Goal: Task Accomplishment & Management: Complete application form

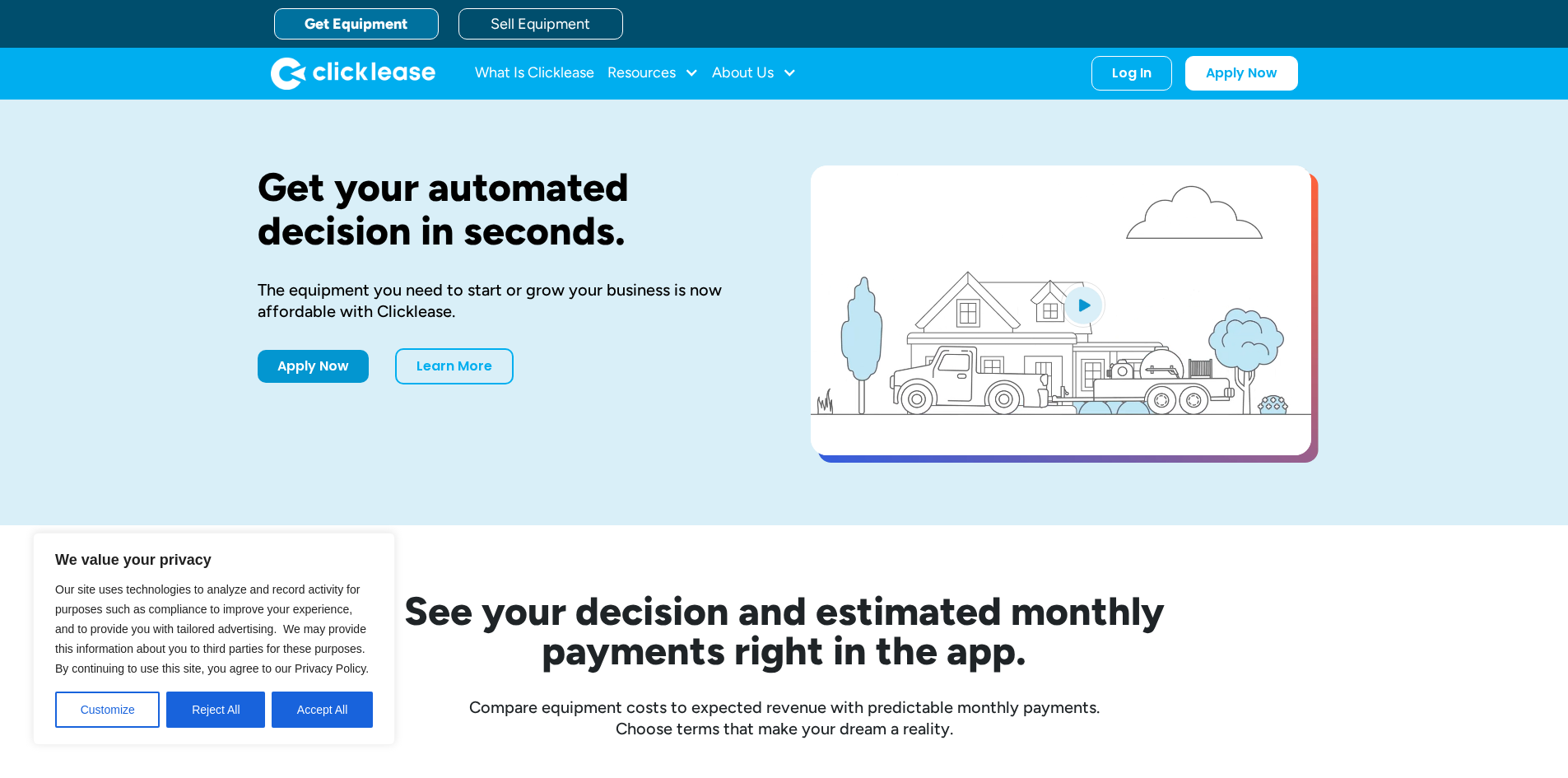
click at [376, 24] on link "Get Equipment" at bounding box center [356, 24] width 164 height 32
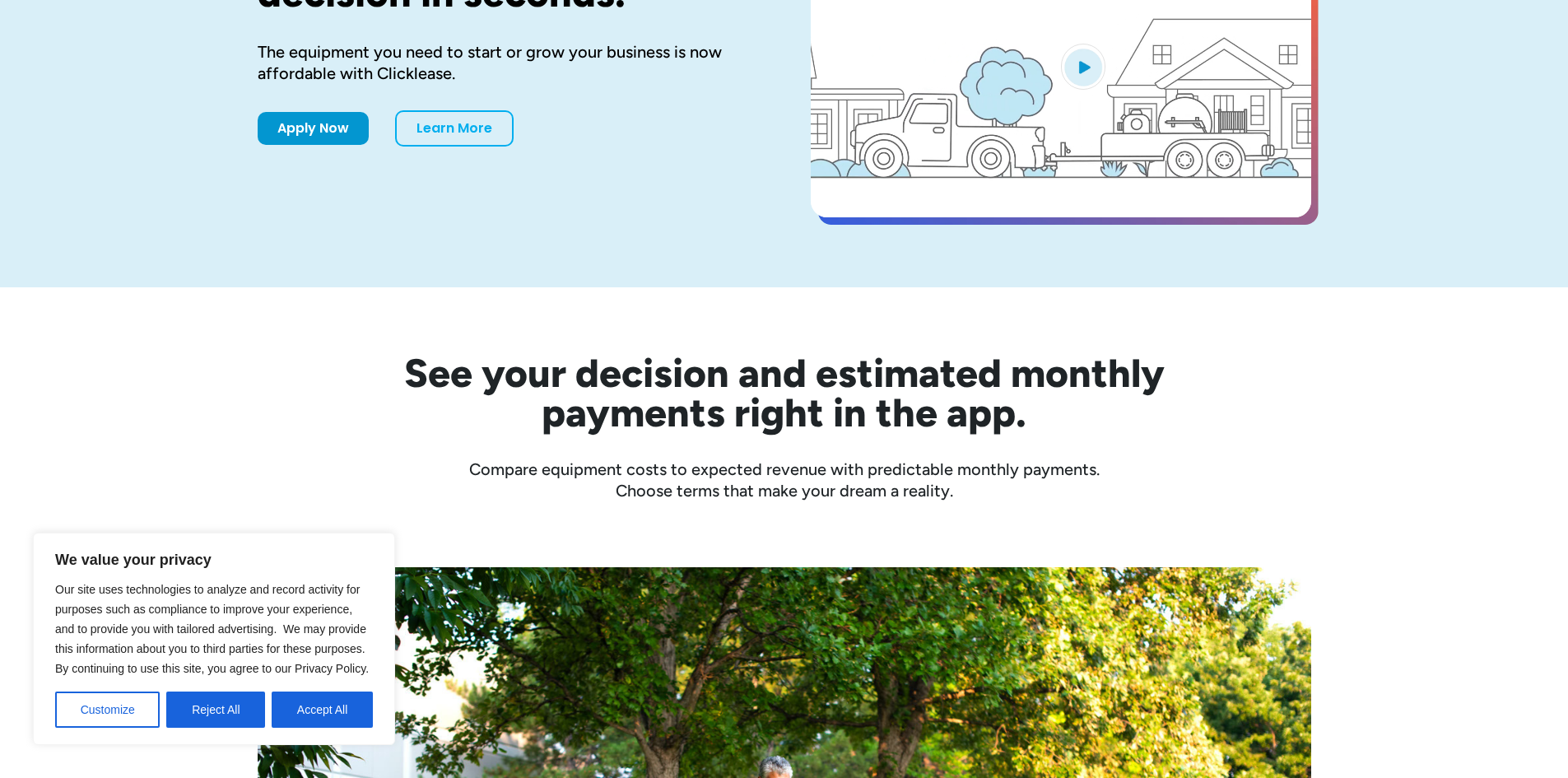
scroll to position [247, 0]
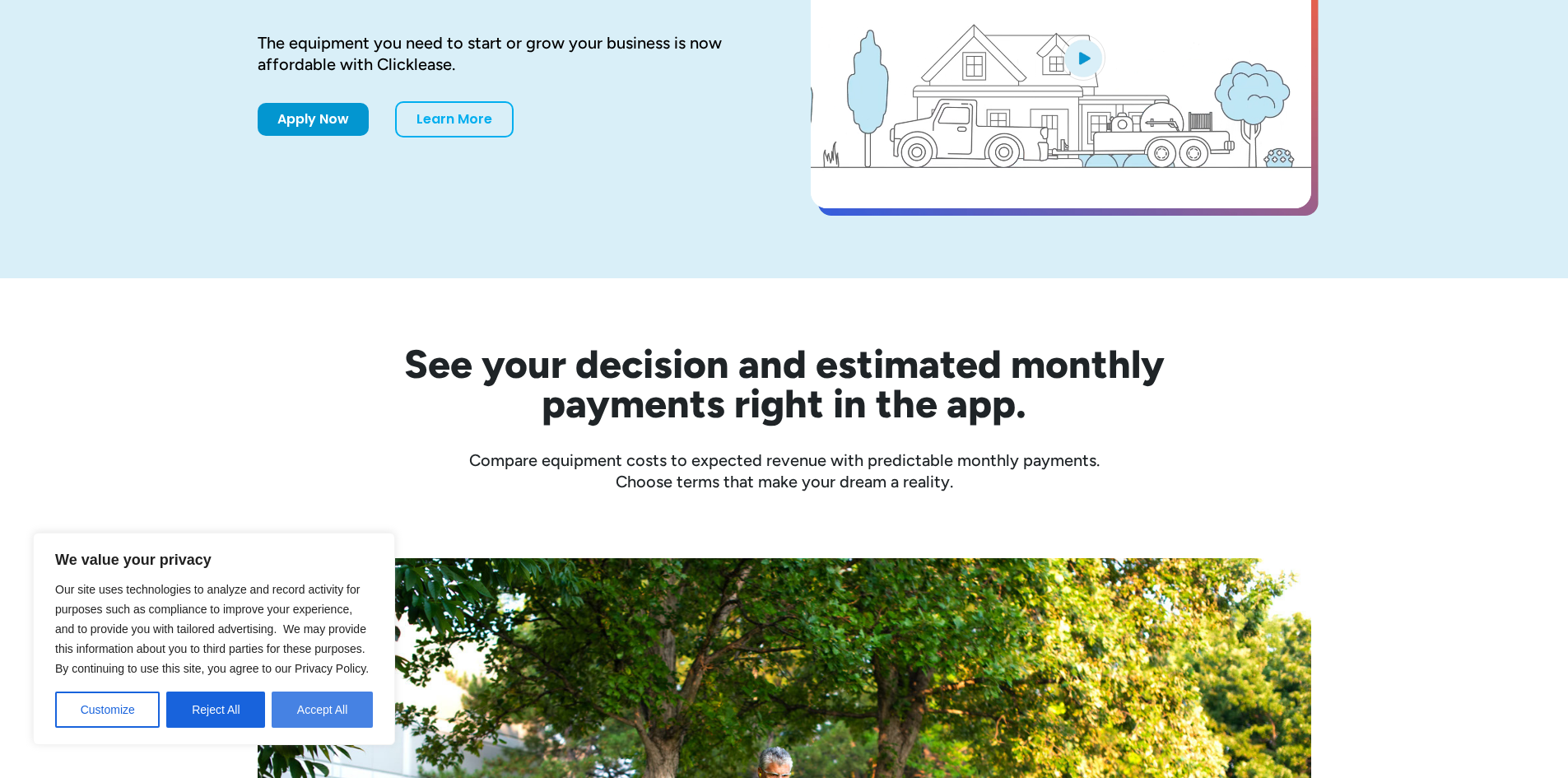
click at [310, 707] on button "Accept All" at bounding box center [322, 710] width 101 height 37
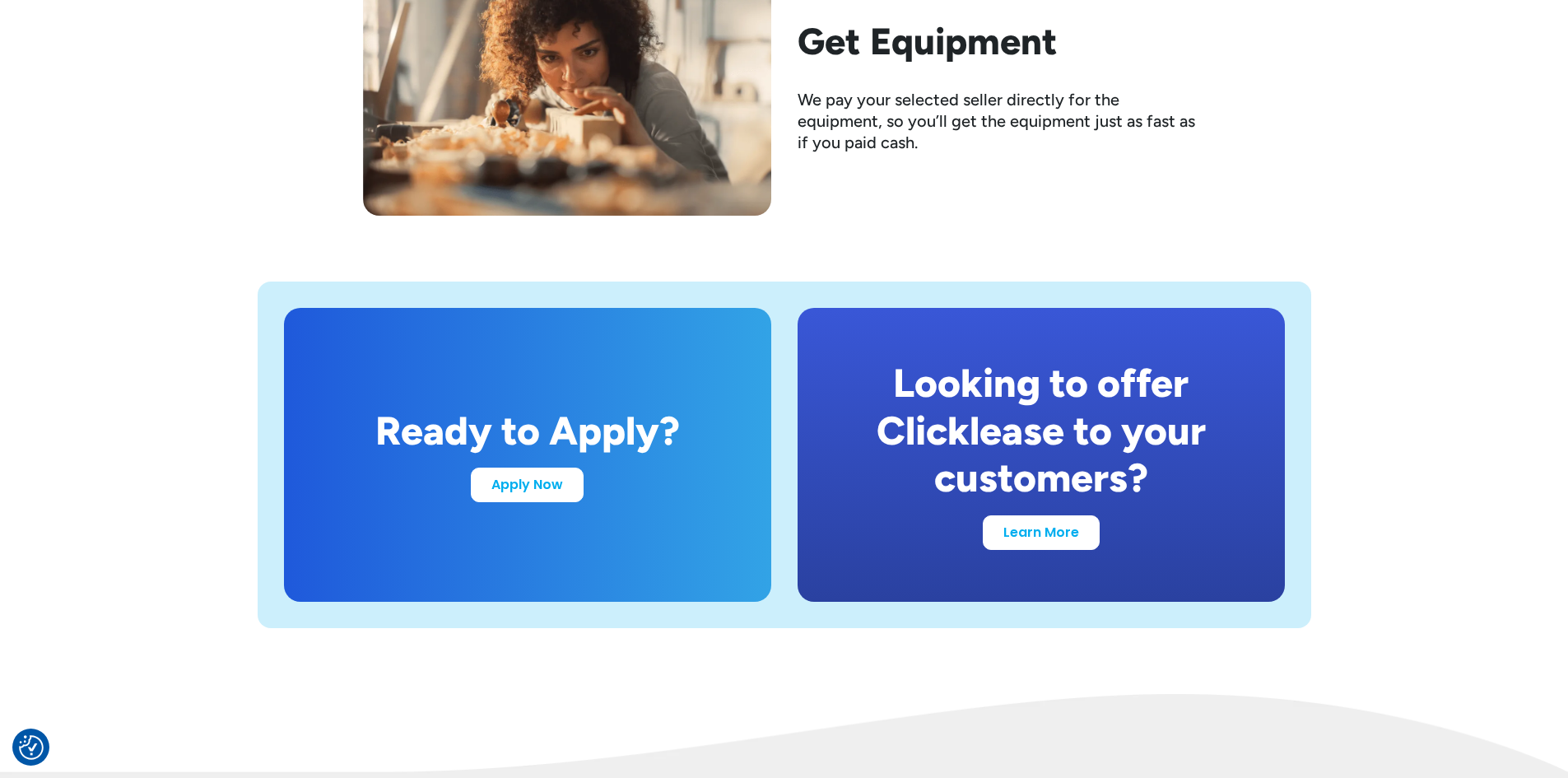
scroll to position [3046, 0]
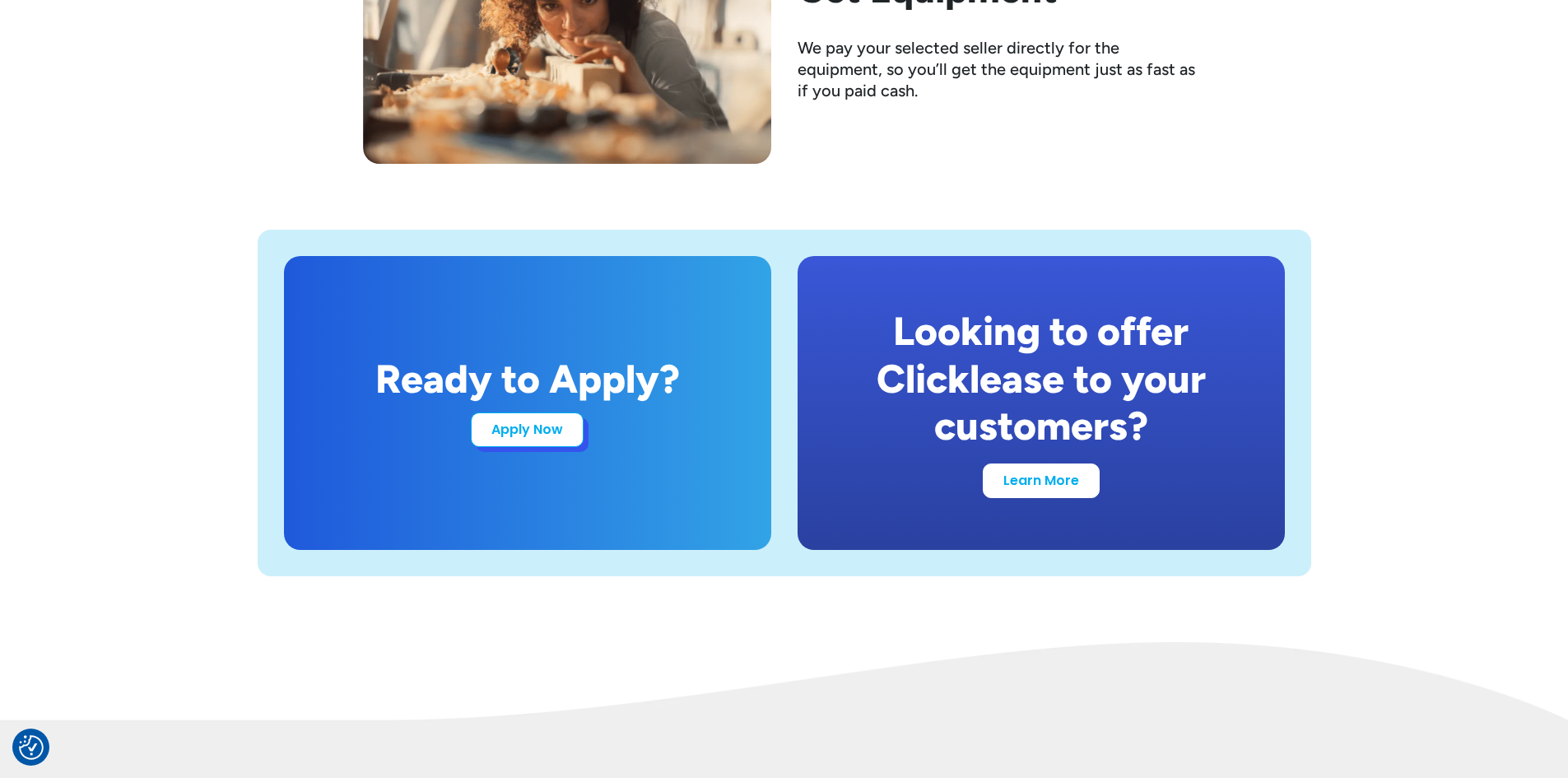
click at [547, 435] on link "Apply Now" at bounding box center [527, 430] width 113 height 35
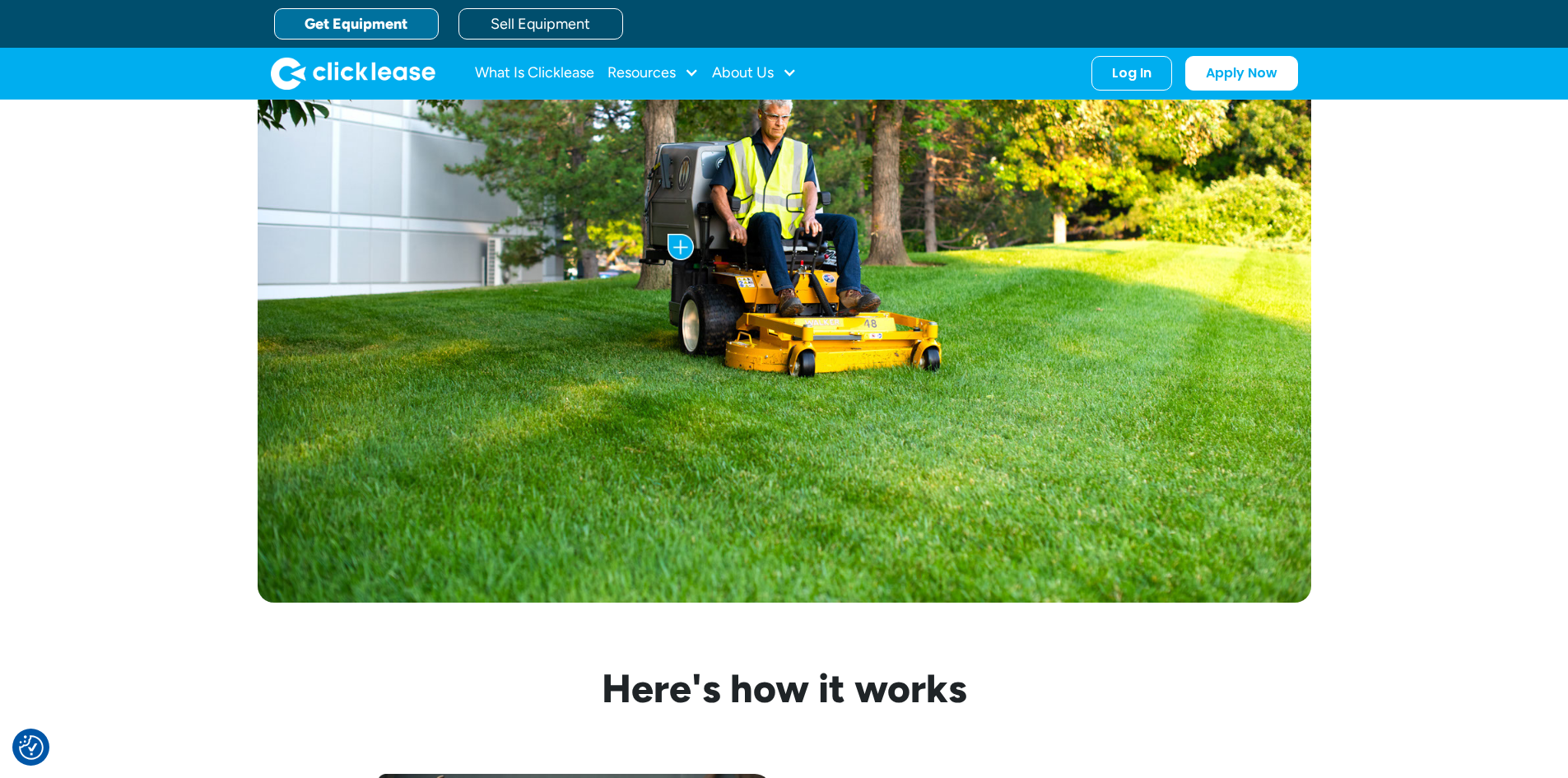
scroll to position [576, 0]
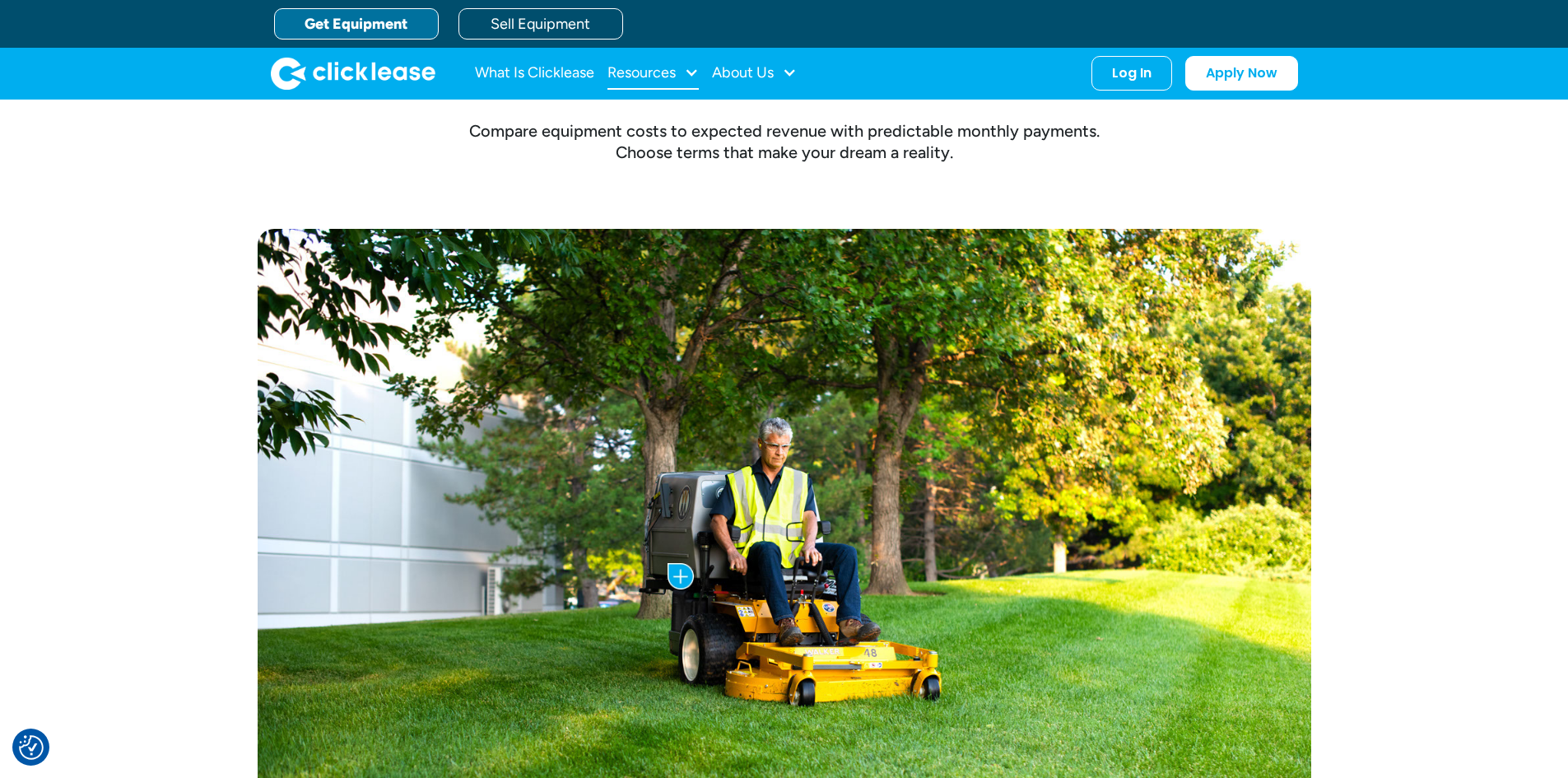
click at [620, 72] on div "Resources" at bounding box center [642, 72] width 68 height 0
click at [730, 82] on div "About Us" at bounding box center [754, 73] width 85 height 33
click at [406, 28] on link "Get Equipment" at bounding box center [356, 24] width 164 height 32
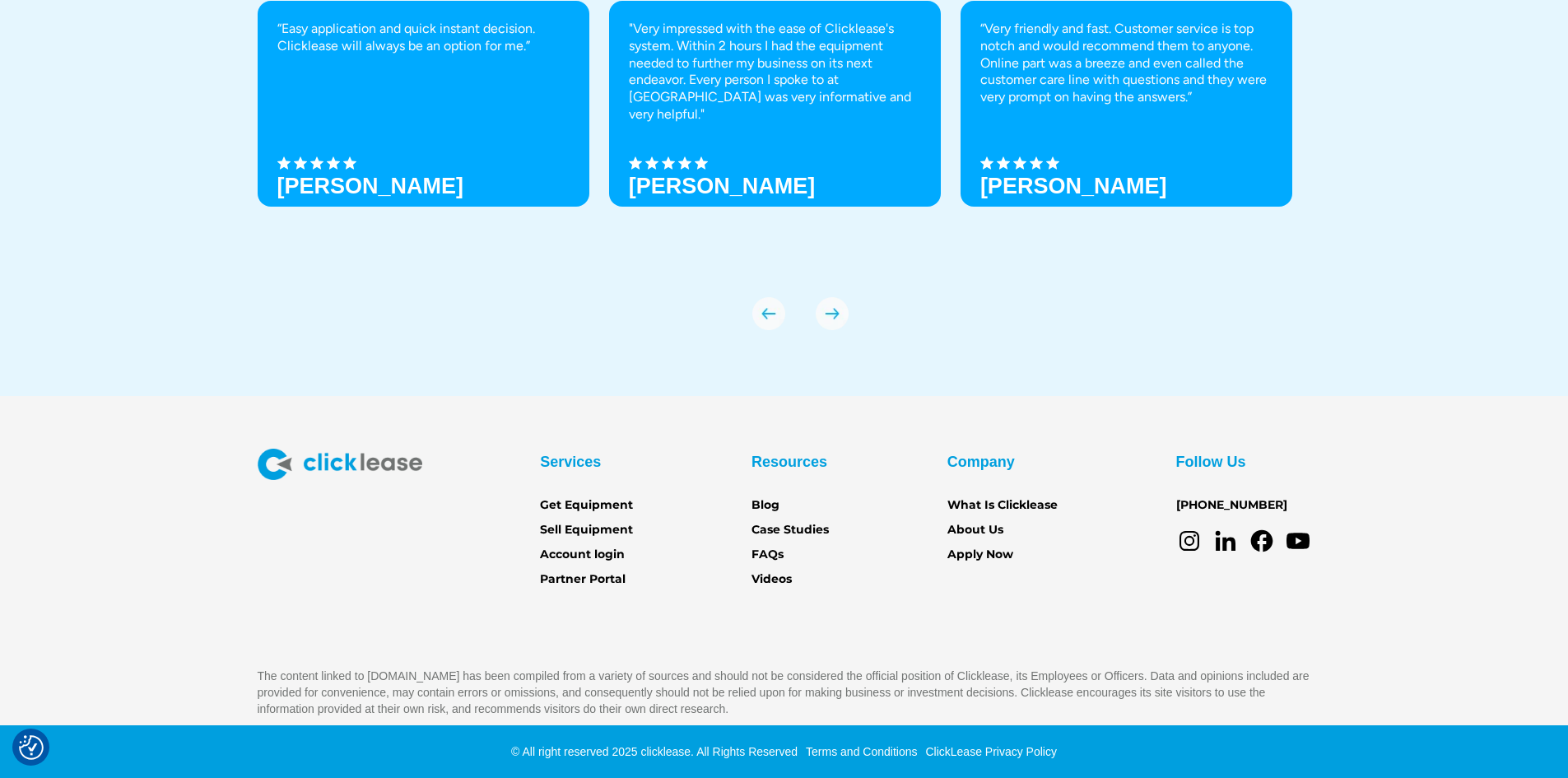
scroll to position [5781, 0]
